Goal: Navigation & Orientation: Find specific page/section

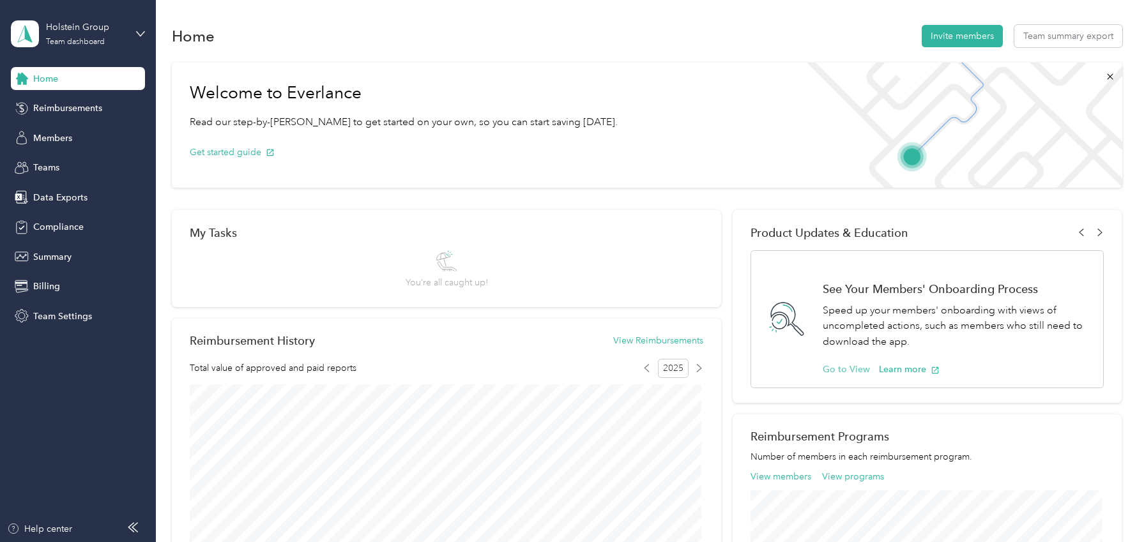
click at [843, 370] on button "Go to View" at bounding box center [846, 369] width 47 height 13
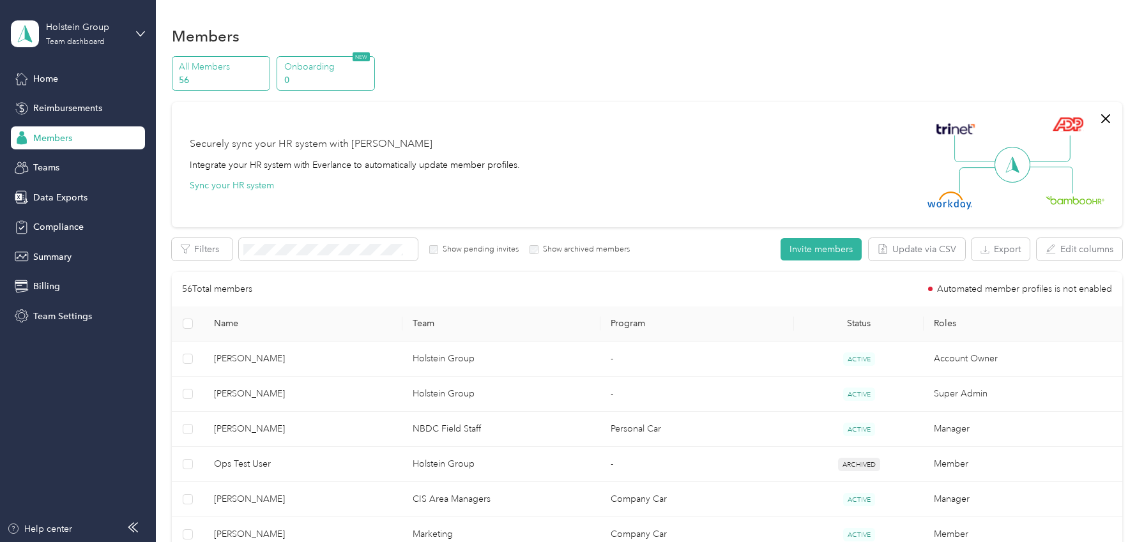
click at [324, 74] on p "0" at bounding box center [327, 79] width 87 height 13
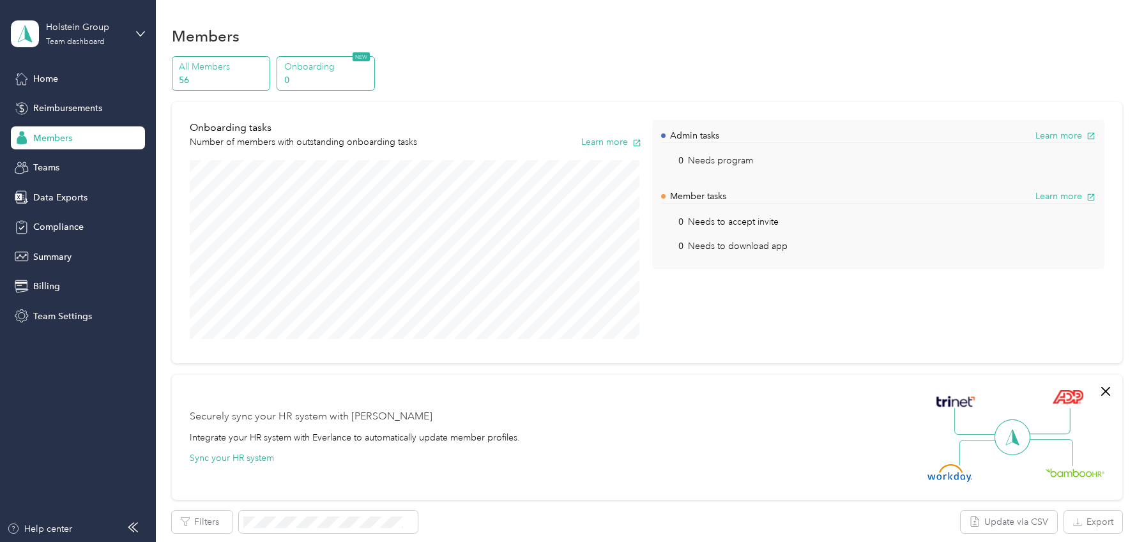
click at [234, 85] on p "56" at bounding box center [222, 79] width 87 height 13
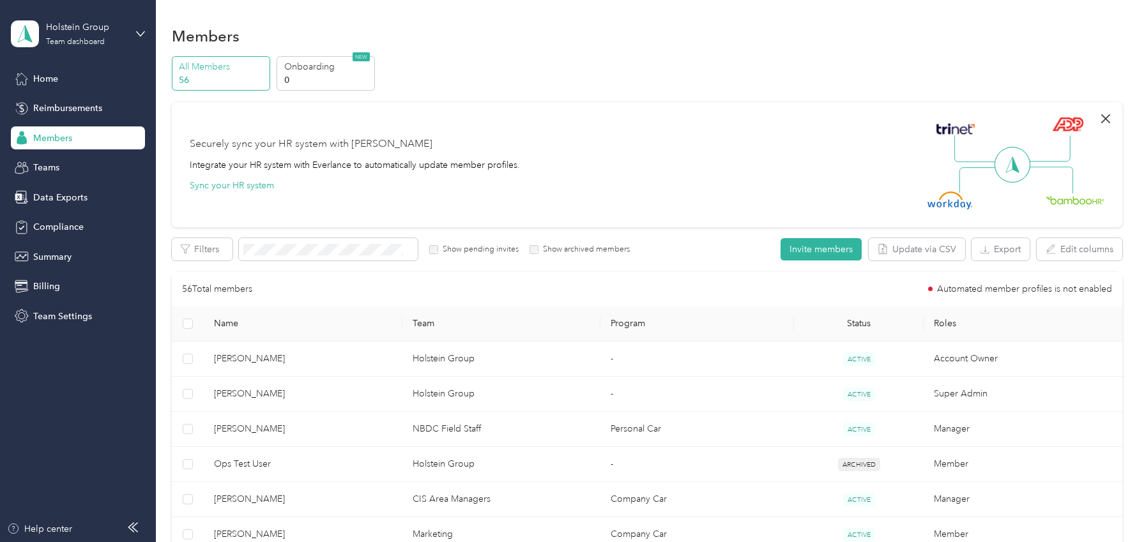
click at [1102, 116] on icon "button" at bounding box center [1105, 118] width 15 height 15
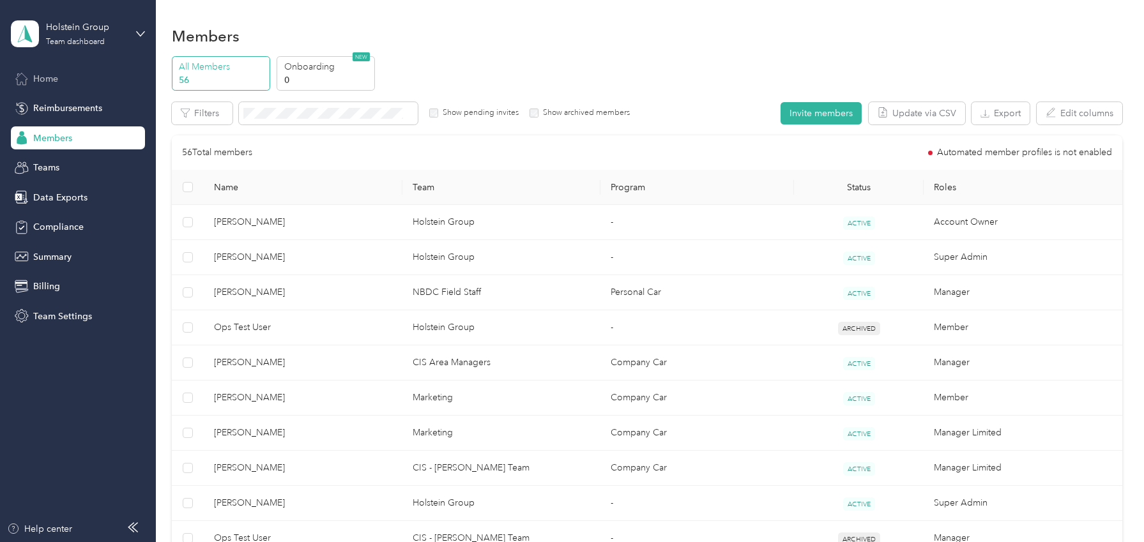
click at [56, 80] on span "Home" at bounding box center [45, 78] width 25 height 13
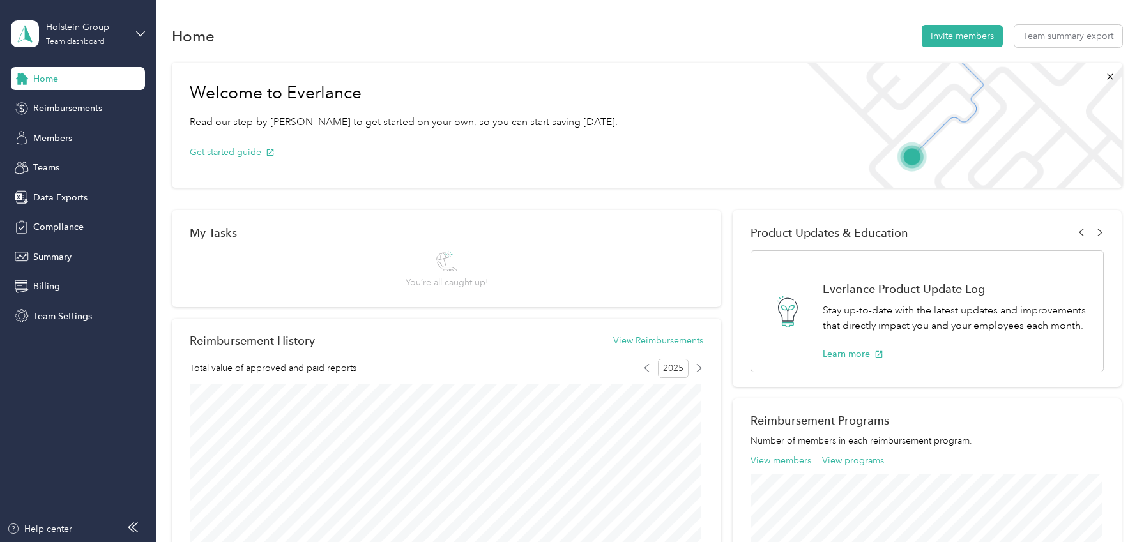
click at [856, 335] on div "Everlance Product Update Log Stay up-to-date with the latest updates and improv…" at bounding box center [957, 311] width 268 height 121
click at [856, 357] on button "Learn more" at bounding box center [853, 353] width 61 height 13
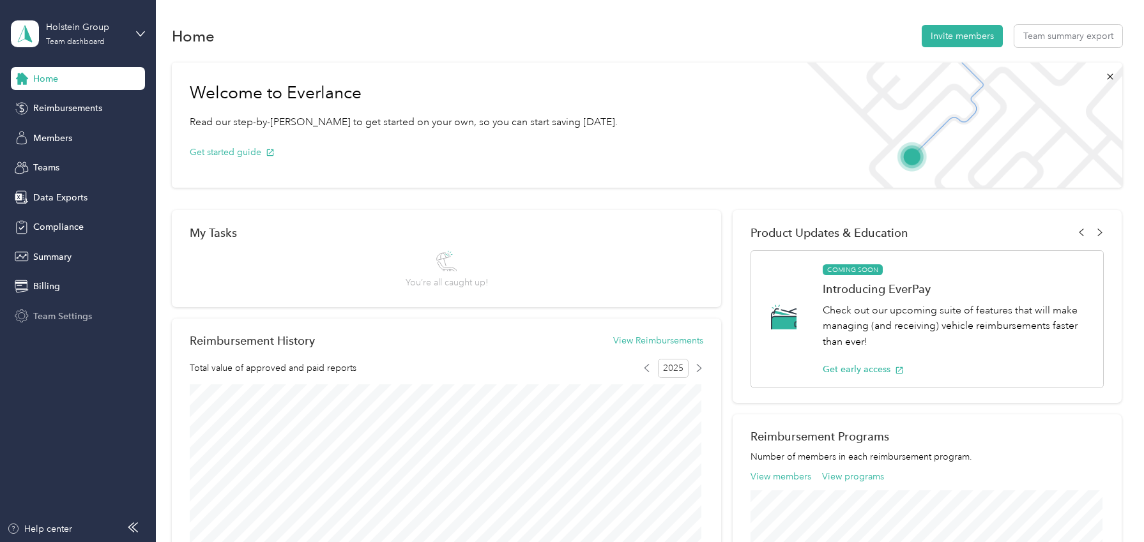
click at [66, 319] on span "Team Settings" at bounding box center [62, 316] width 59 height 13
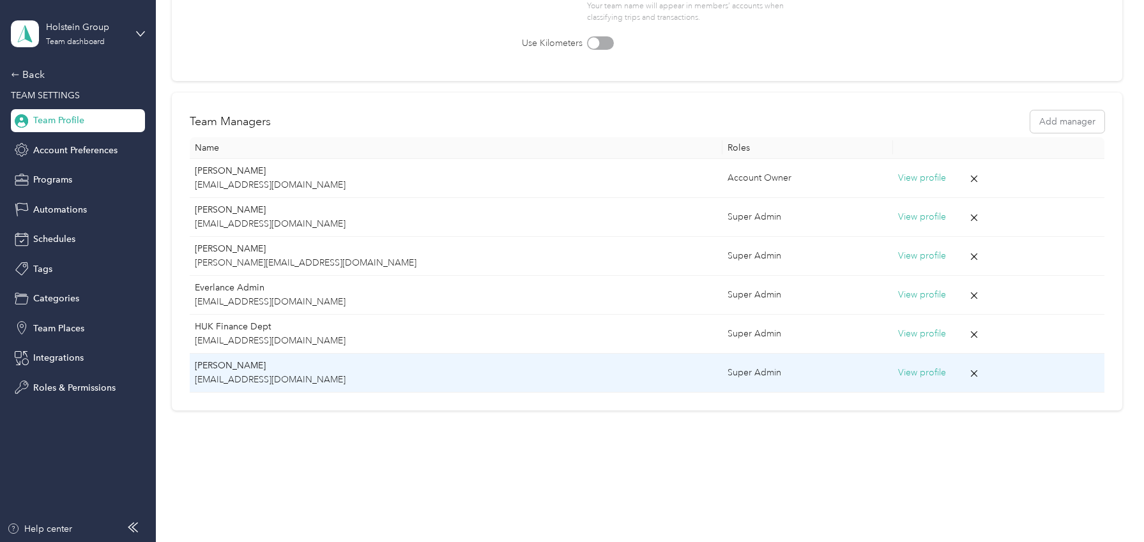
scroll to position [110, 0]
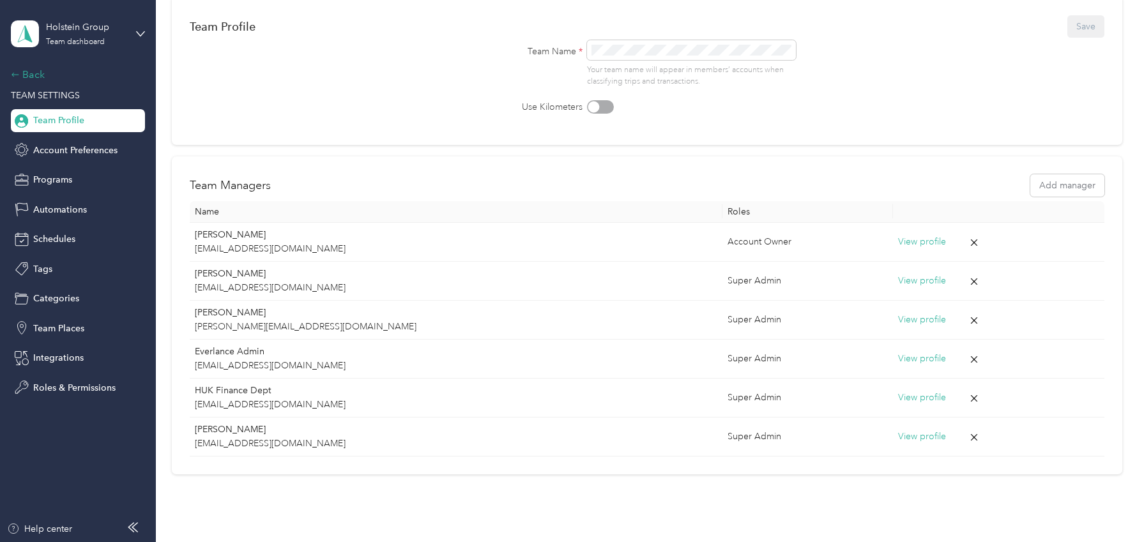
click at [63, 73] on div "Back" at bounding box center [75, 74] width 128 height 15
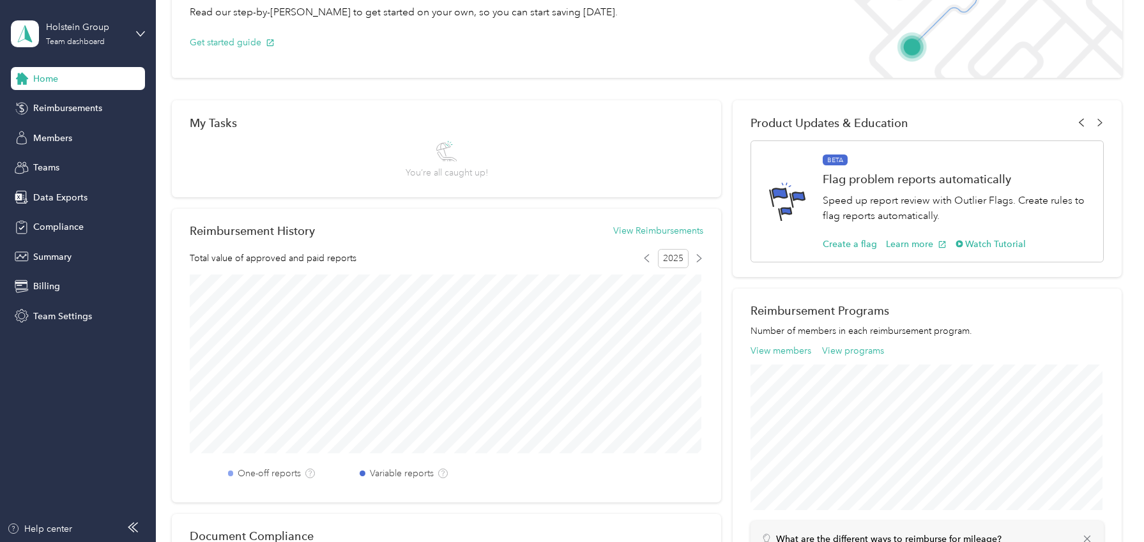
click at [1077, 121] on icon at bounding box center [1081, 122] width 8 height 8
click at [835, 243] on button "Learn more" at bounding box center [853, 244] width 61 height 13
